Goal: Find specific page/section: Find specific page/section

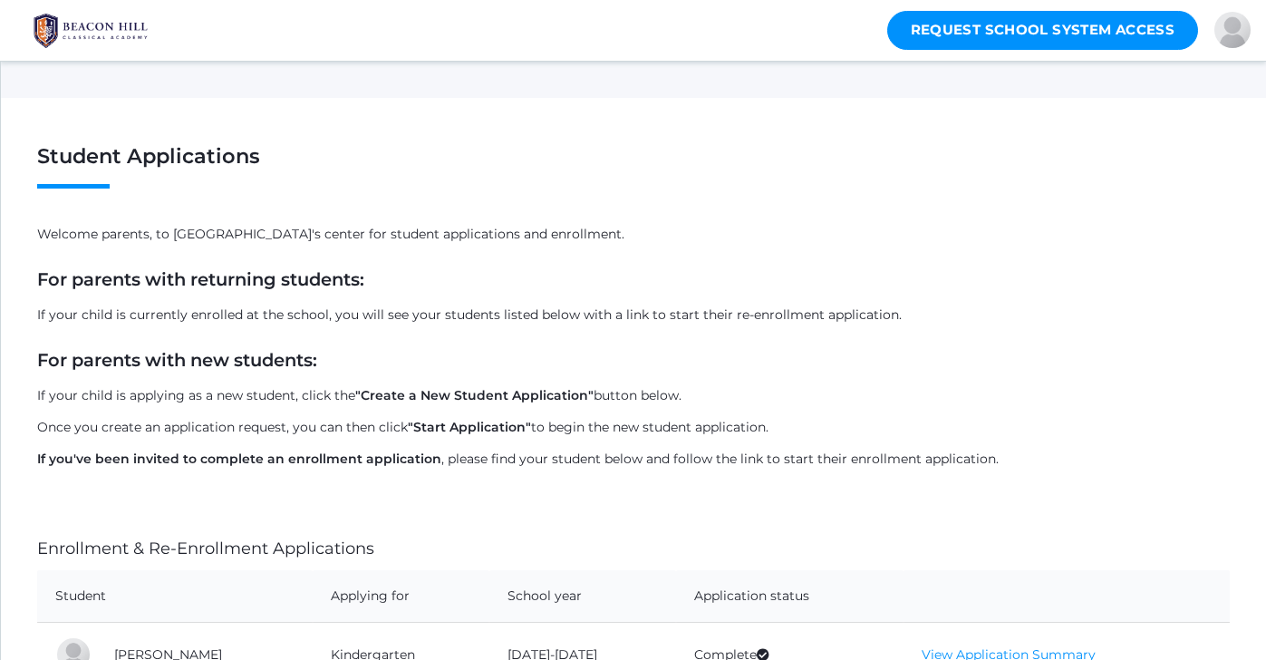
click at [1069, 33] on link "Request School System Access" at bounding box center [1043, 30] width 312 height 39
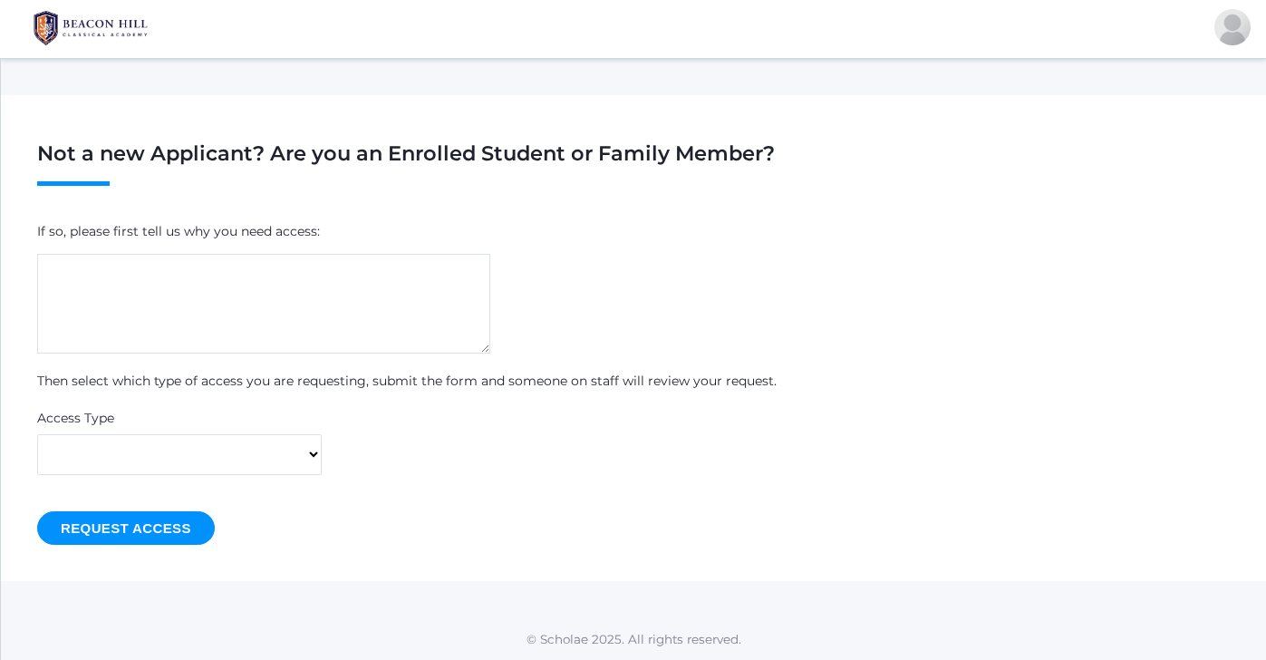
scroll to position [2, 0]
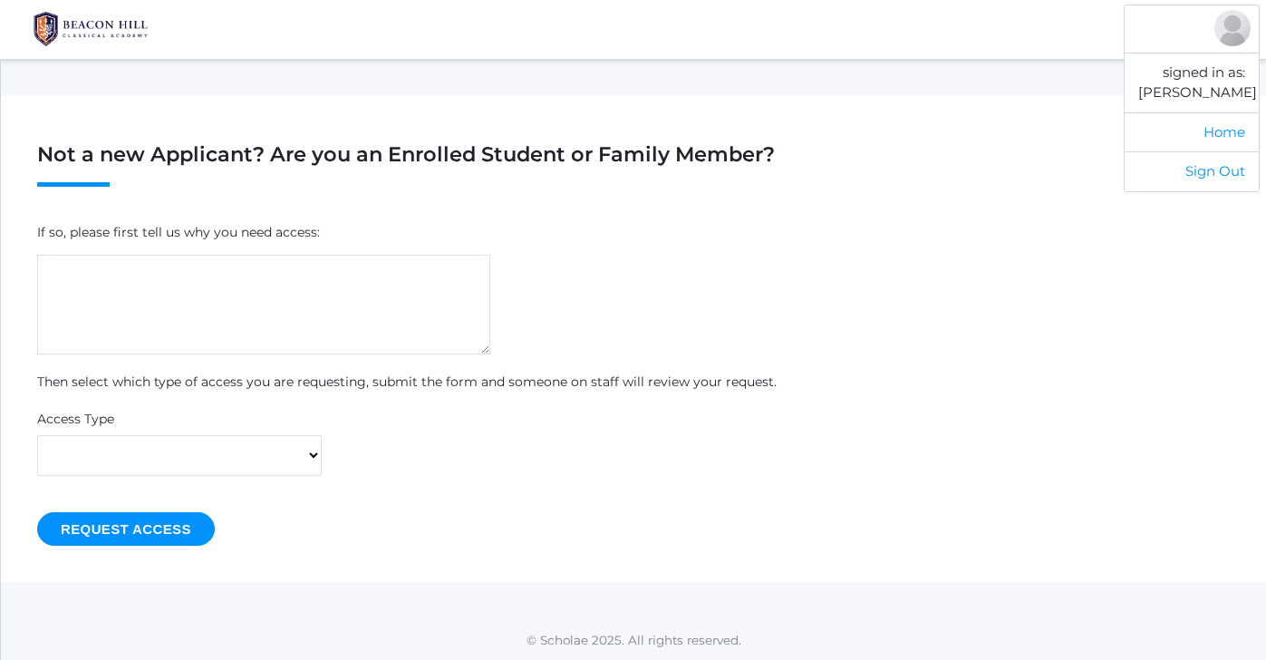
click at [1247, 37] on div at bounding box center [1232, 28] width 36 height 36
click at [1219, 129] on link "Home" at bounding box center [1191, 132] width 134 height 40
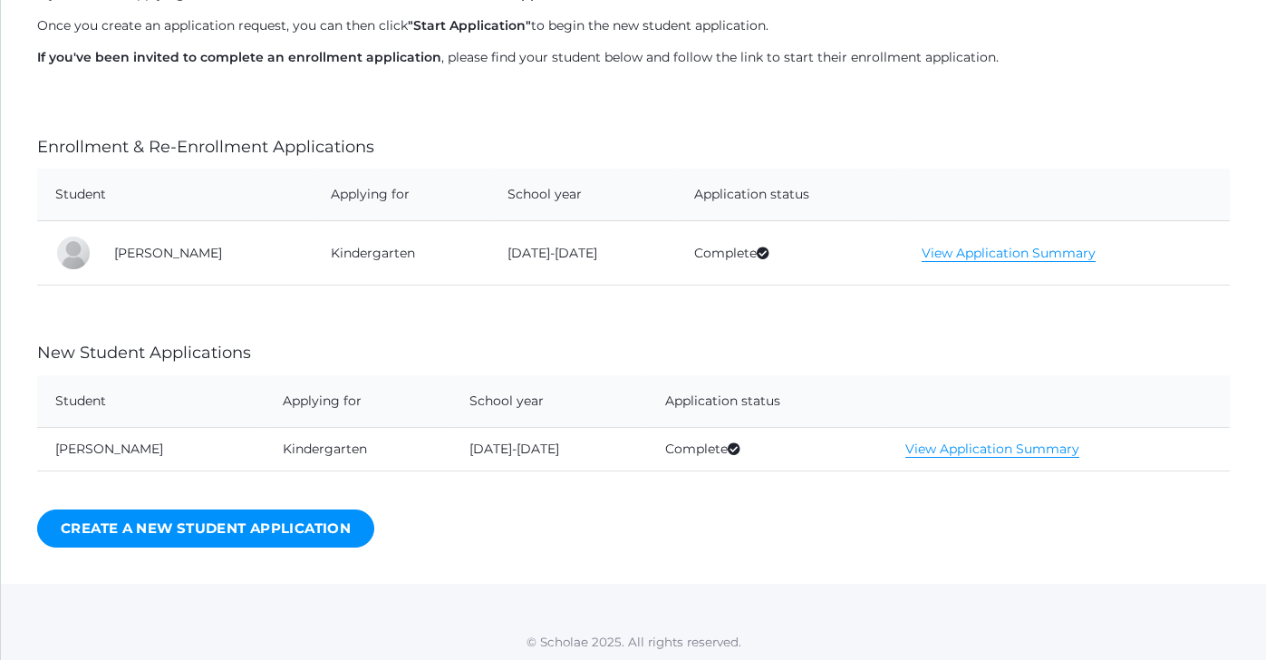
scroll to position [400, 0]
click at [942, 254] on link "View Application Summary" at bounding box center [1008, 254] width 174 height 17
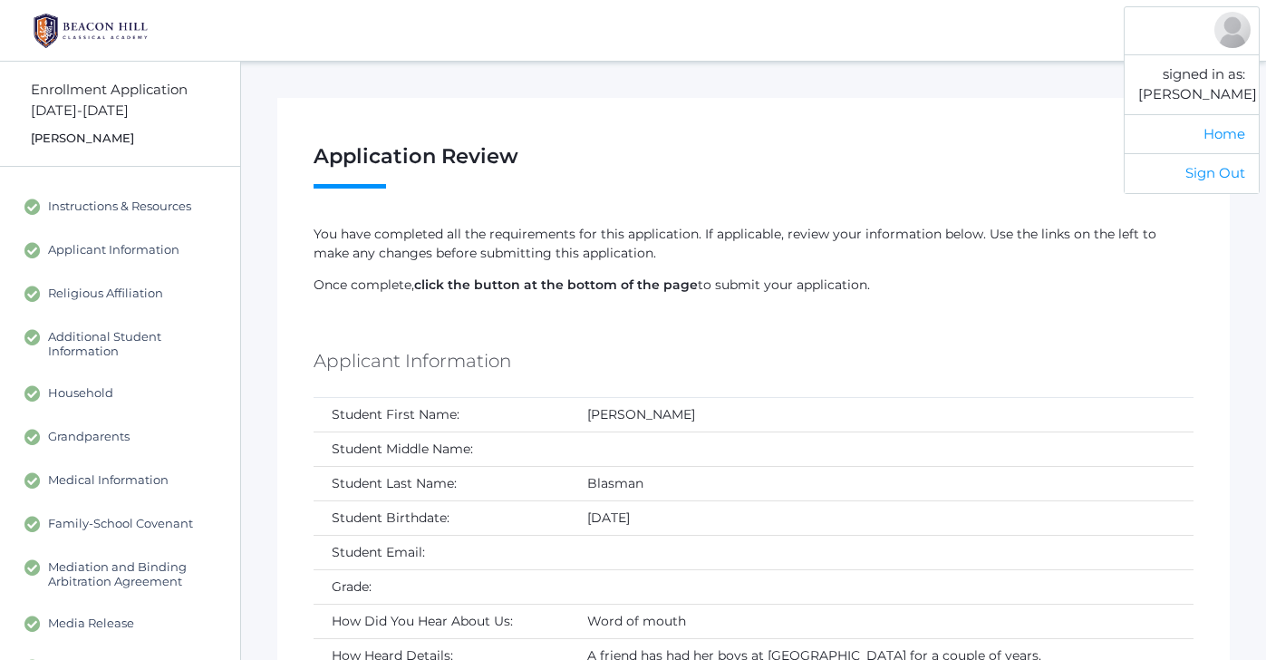
click at [1232, 38] on div at bounding box center [1232, 30] width 36 height 36
click at [1227, 130] on link "Home" at bounding box center [1191, 134] width 134 height 40
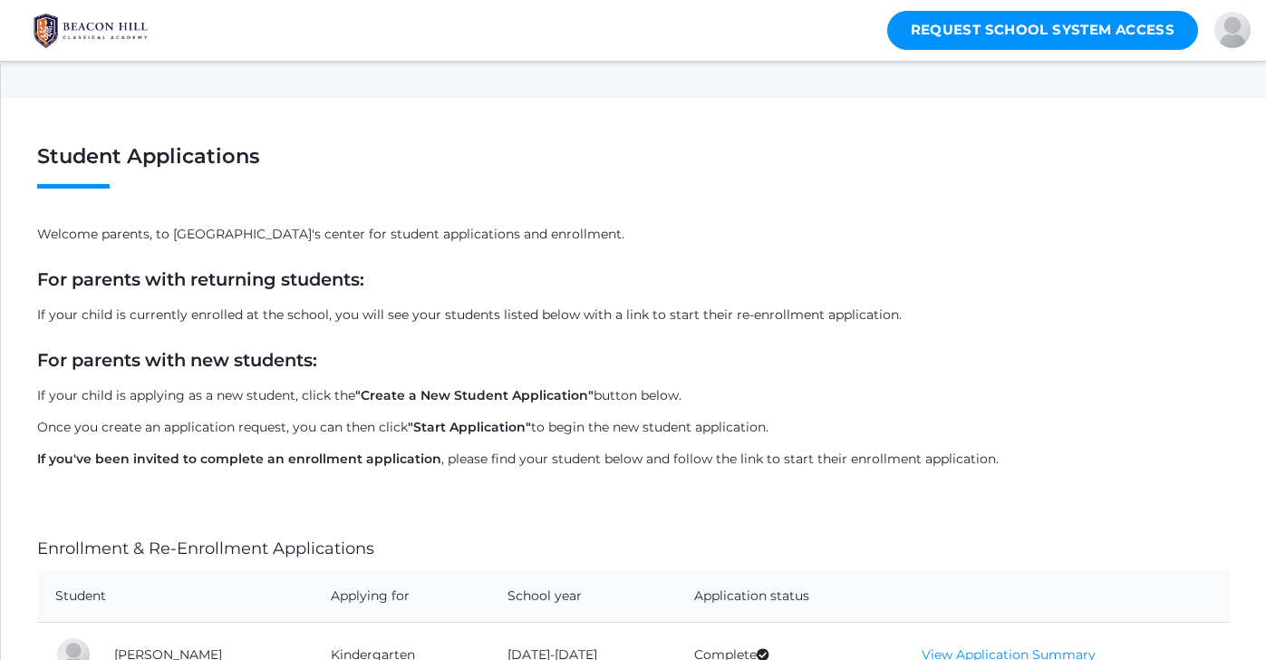
click at [84, 25] on img at bounding box center [91, 30] width 136 height 45
